Goal: Transaction & Acquisition: Book appointment/travel/reservation

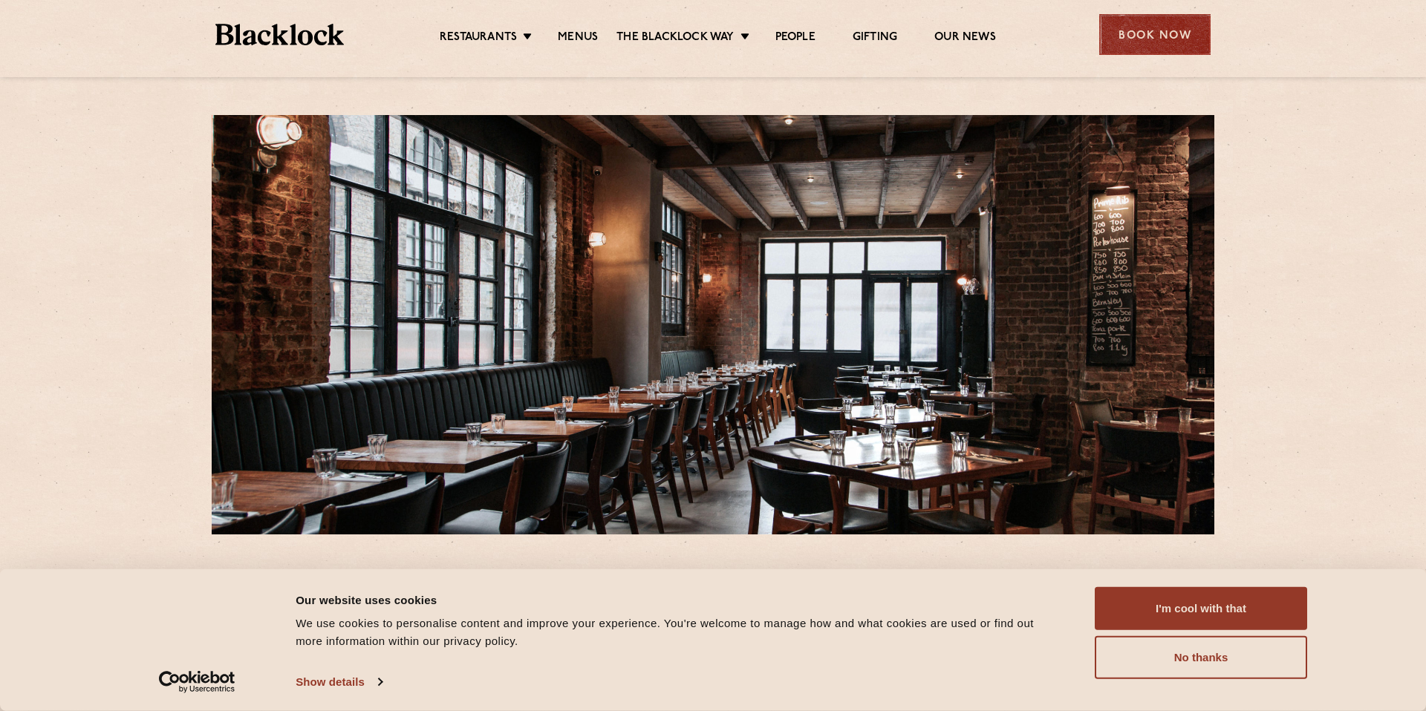
click at [1154, 39] on div "Book Now" at bounding box center [1154, 34] width 111 height 41
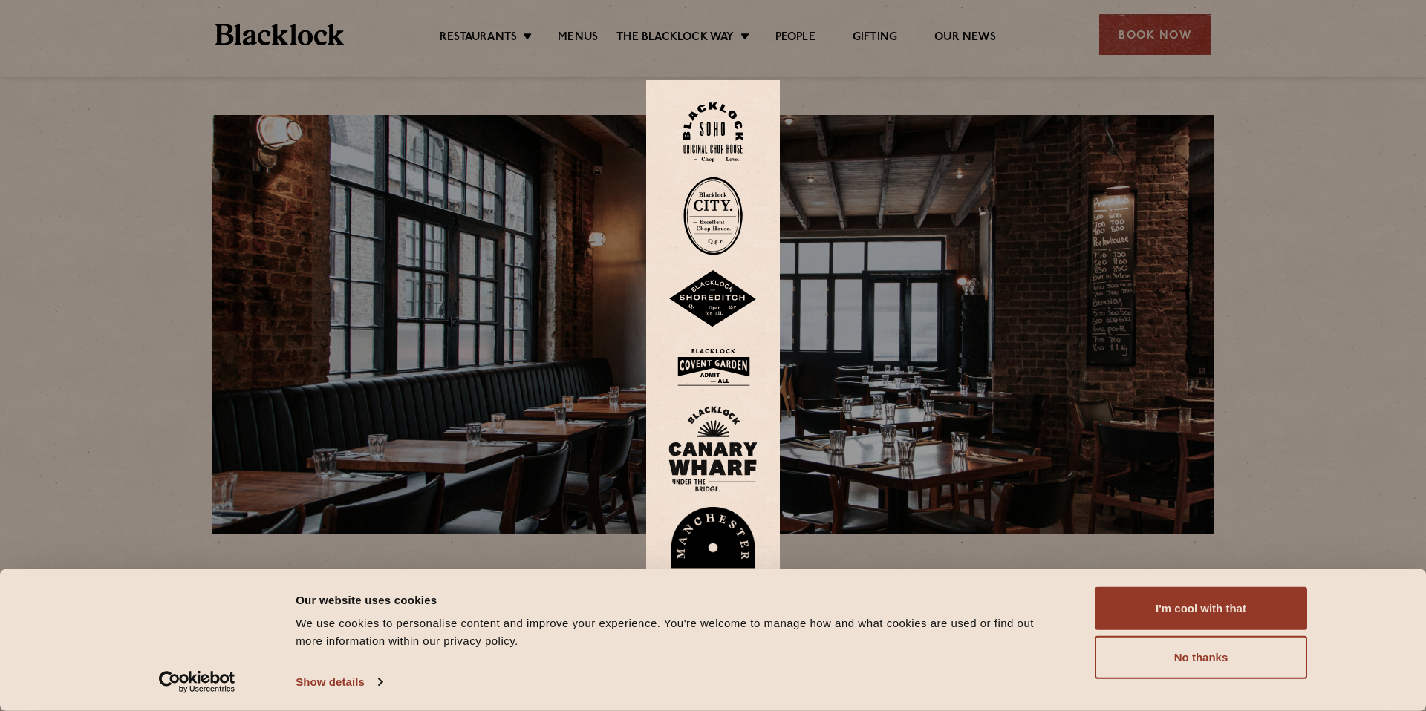
click at [720, 298] on img at bounding box center [712, 299] width 89 height 58
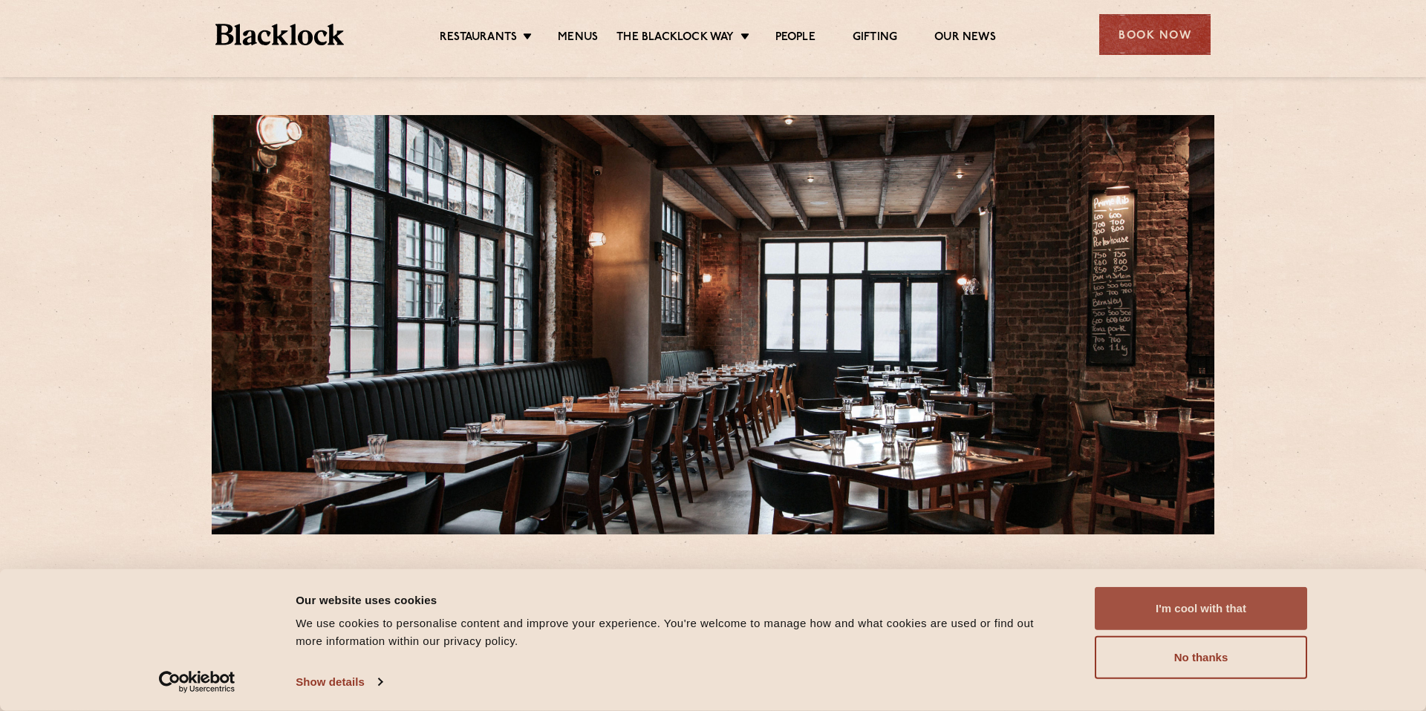
click at [1176, 617] on button "I'm cool with that" at bounding box center [1200, 608] width 212 height 43
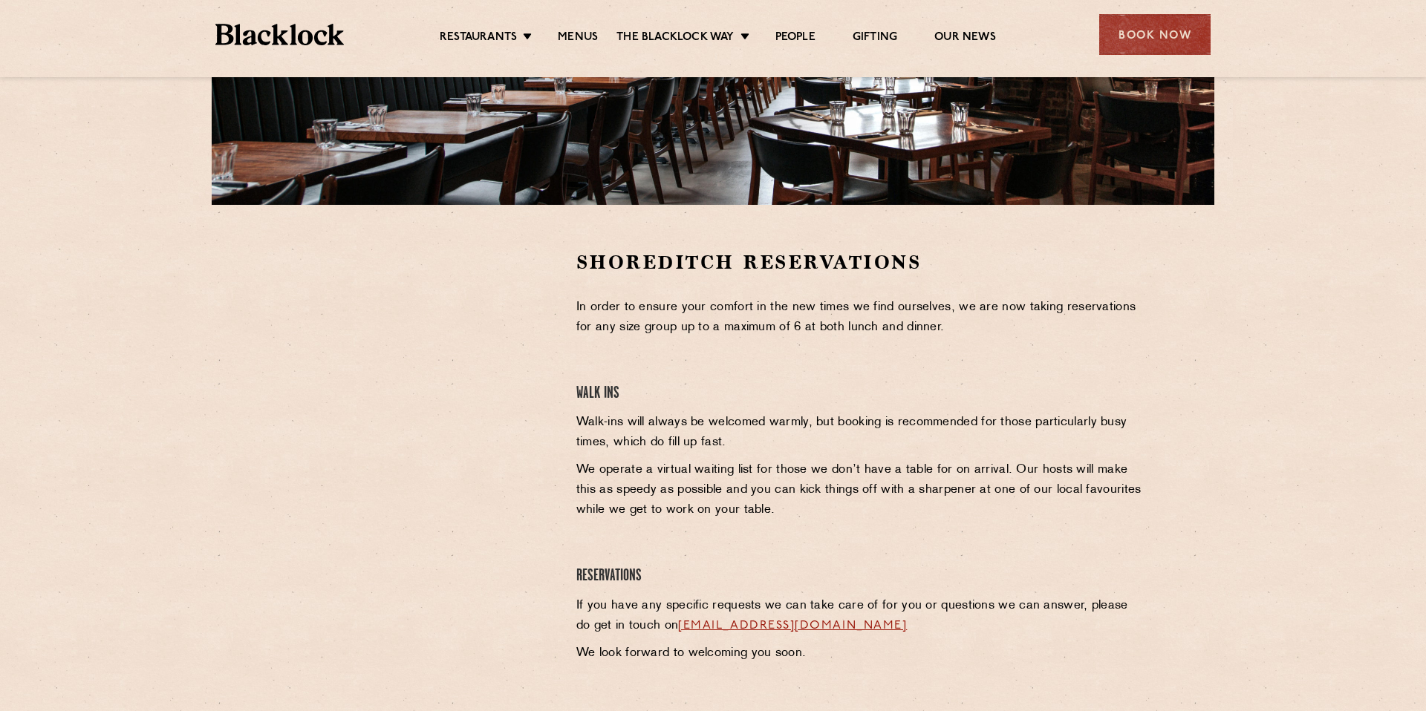
scroll to position [337, 0]
